Goal: Information Seeking & Learning: Learn about a topic

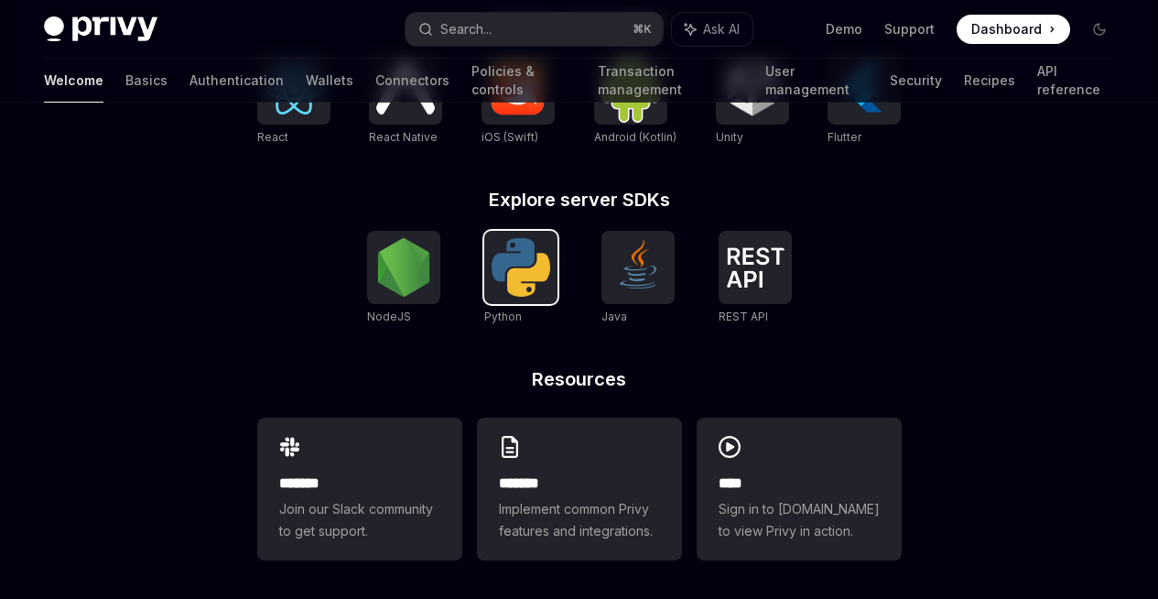
scroll to position [857, 0]
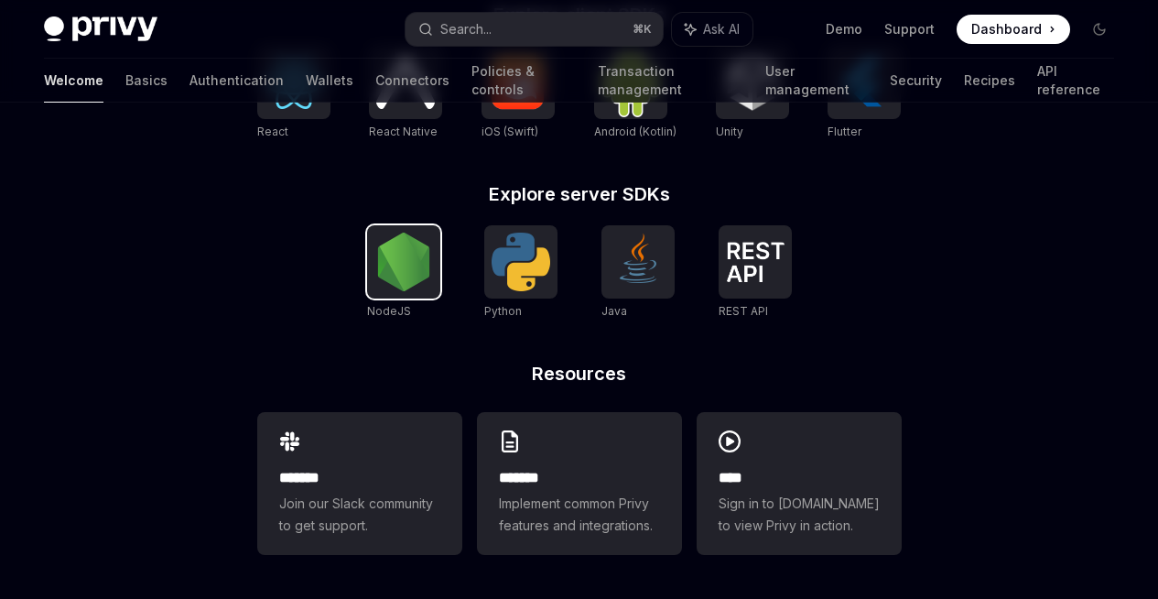
click at [408, 247] on img at bounding box center [403, 261] width 59 height 59
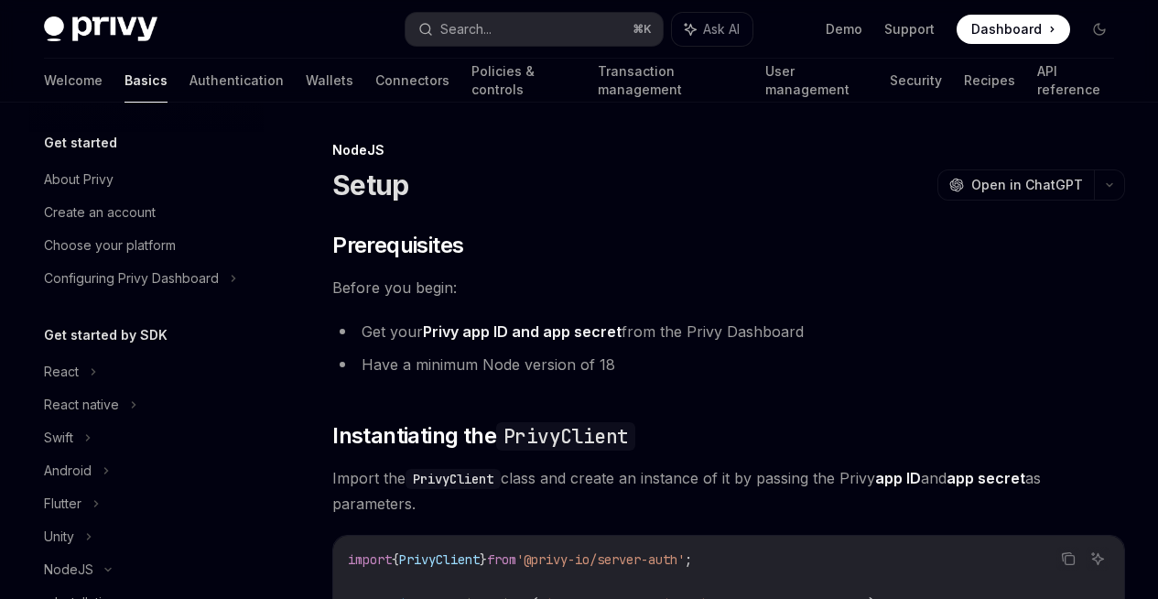
click at [152, 129] on div at bounding box center [146, 117] width 234 height 29
click at [103, 139] on h5 "Get started" at bounding box center [80, 143] width 73 height 22
click at [94, 143] on h5 "Get started" at bounding box center [80, 143] width 73 height 22
click at [65, 38] on img at bounding box center [101, 29] width 114 height 26
type textarea "*"
